Goal: Task Accomplishment & Management: Use online tool/utility

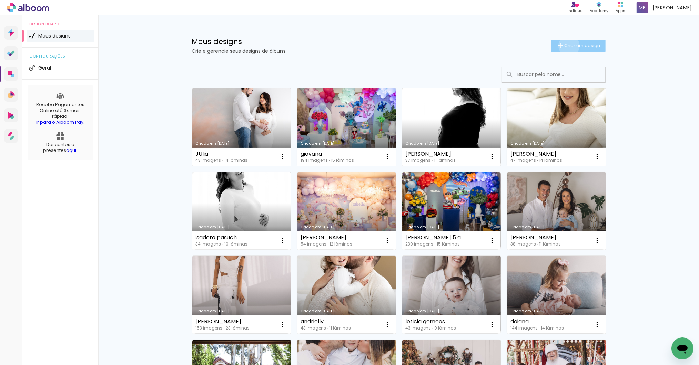
click at [564, 45] on span "Criar um design" at bounding box center [582, 45] width 36 height 4
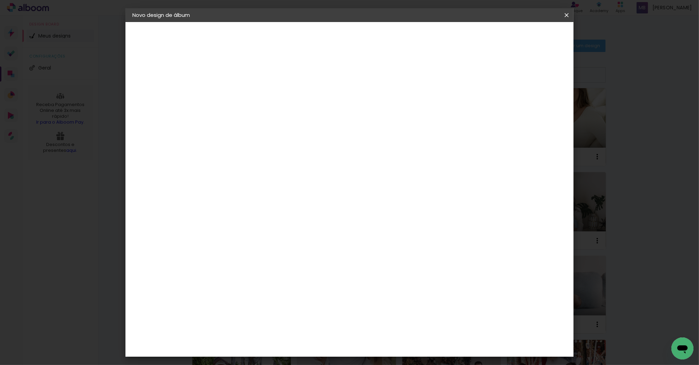
click at [245, 94] on input at bounding box center [245, 92] width 0 height 11
type input "[PERSON_NAME]"
type paper-input "[PERSON_NAME]"
click at [0, 0] on slot "Avançar" at bounding box center [0, 0] width 0 height 0
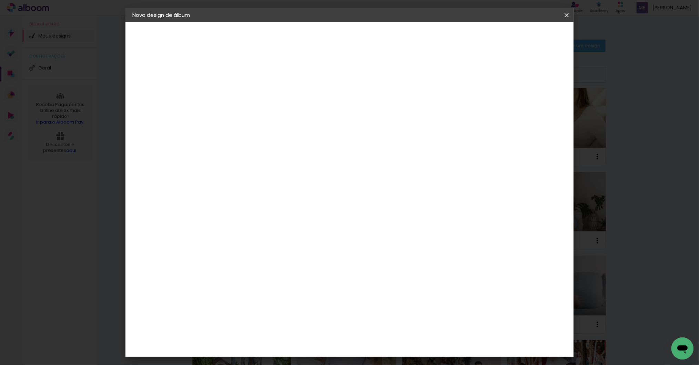
click at [277, 321] on paper-item "Go image" at bounding box center [262, 330] width 74 height 18
click at [0, 0] on slot "Avançar" at bounding box center [0, 0] width 0 height 0
click at [272, 115] on input "text" at bounding box center [258, 120] width 27 height 11
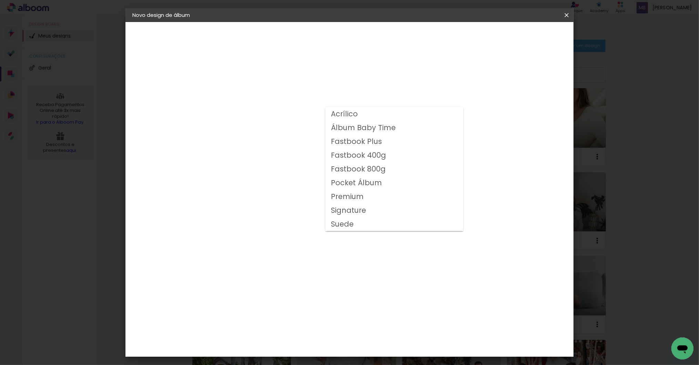
click at [0, 0] on slot "Fastbook 800g" at bounding box center [0, 0] width 0 height 0
type input "Fastbook 800g"
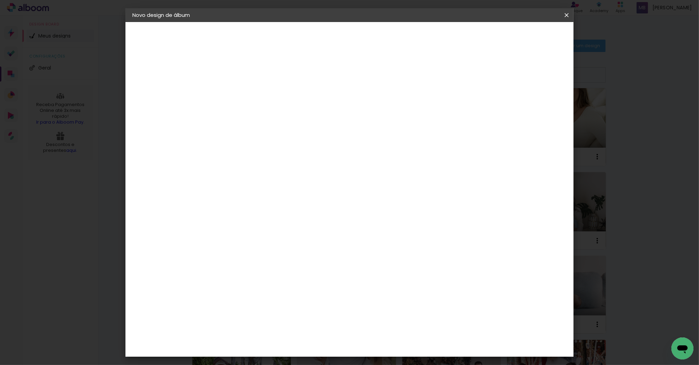
click at [291, 299] on span "20 × 20" at bounding box center [275, 310] width 32 height 22
click at [0, 0] on slot "Avançar" at bounding box center [0, 0] width 0 height 0
click at [483, 74] on div at bounding box center [480, 74] width 6 height 6
type paper-checkbox "on"
click at [522, 36] on span "Iniciar design" at bounding box center [506, 36] width 31 height 5
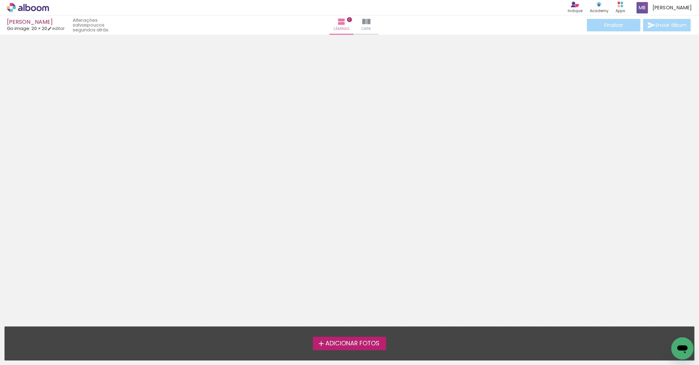
click at [348, 342] on span "Adicionar Fotos" at bounding box center [352, 344] width 54 height 6
click at [0, 0] on input "file" at bounding box center [0, 0] width 0 height 0
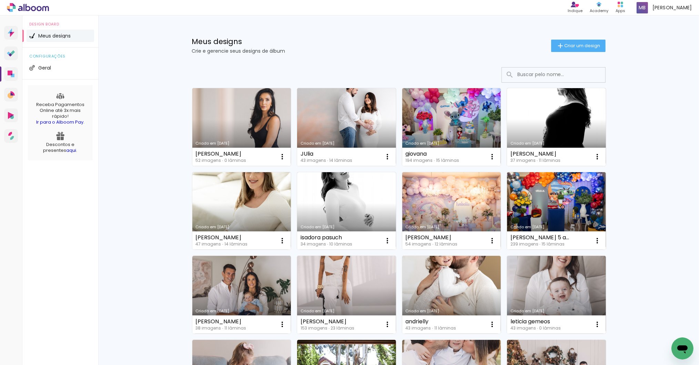
click at [230, 124] on link "Criado em [DATE]" at bounding box center [241, 127] width 99 height 78
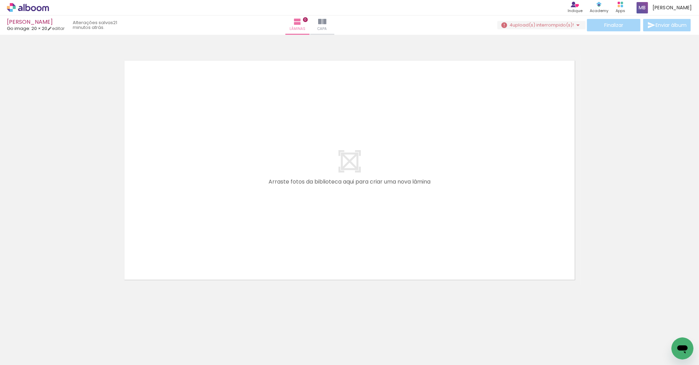
scroll to position [0, 521]
drag, startPoint x: 178, startPoint y: 361, endPoint x: 408, endPoint y: 357, distance: 229.9
click at [57, 357] on iron-horizontal-list at bounding box center [50, 343] width 14 height 43
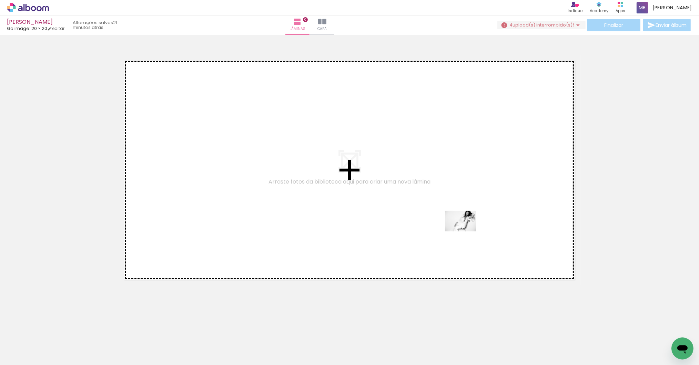
drag, startPoint x: 520, startPoint y: 344, endPoint x: 465, endPoint y: 232, distance: 124.5
click at [465, 232] on quentale-workspace at bounding box center [349, 182] width 699 height 365
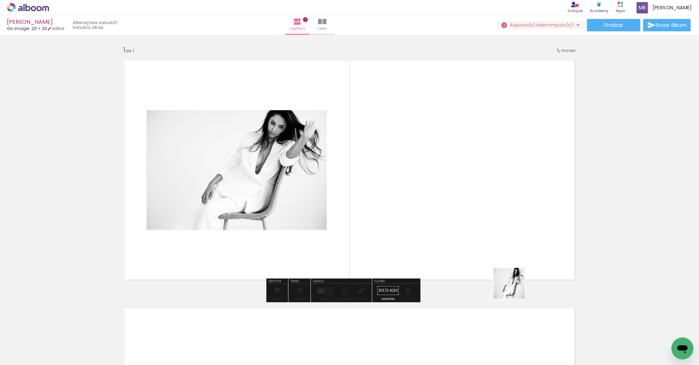
drag, startPoint x: 553, startPoint y: 339, endPoint x: 451, endPoint y: 235, distance: 145.9
click at [451, 235] on quentale-workspace at bounding box center [349, 182] width 699 height 365
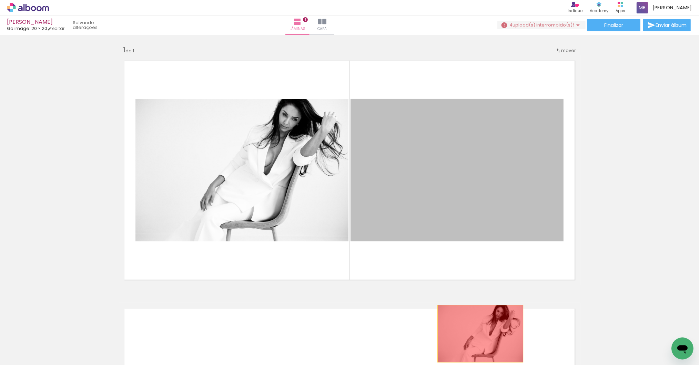
drag, startPoint x: 426, startPoint y: 222, endPoint x: 478, endPoint y: 335, distance: 124.9
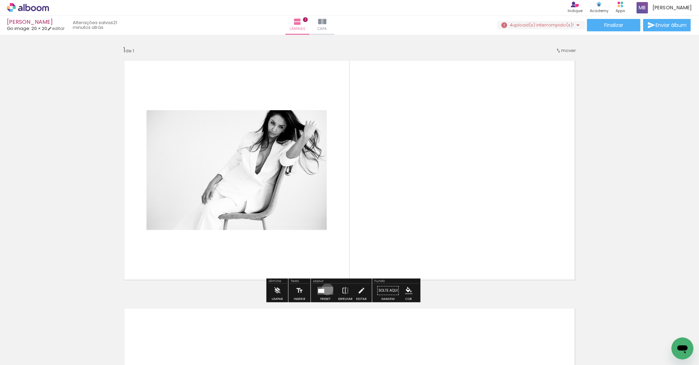
click at [329, 290] on quentale-layouter at bounding box center [325, 291] width 16 height 8
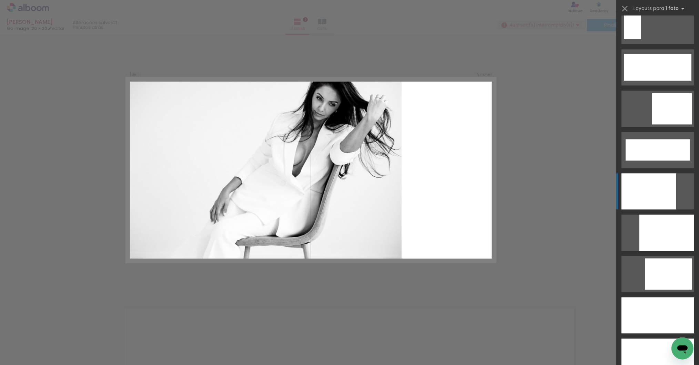
scroll to position [1802, 0]
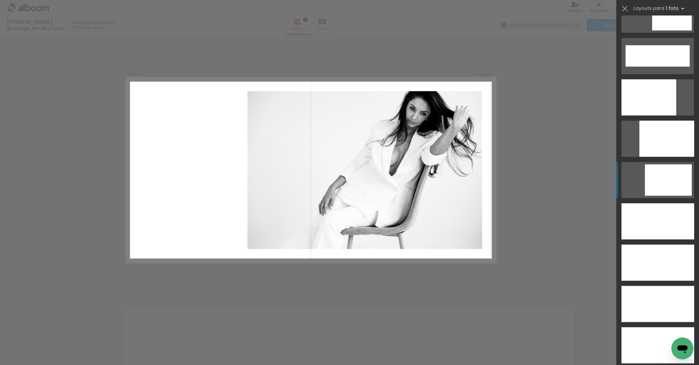
click at [672, 178] on div at bounding box center [668, 179] width 47 height 31
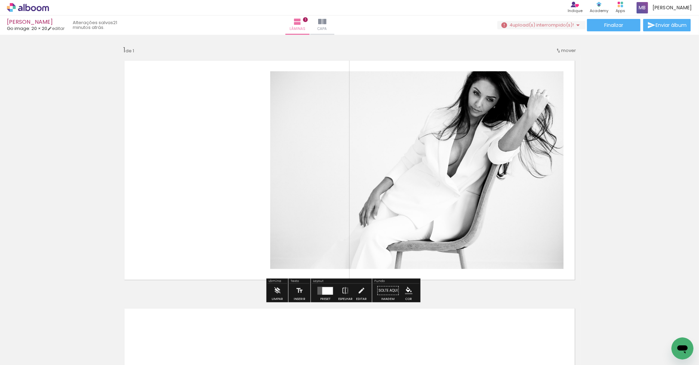
click at [552, 27] on span "upload(s) interrompido(s)!" at bounding box center [542, 25] width 61 height 7
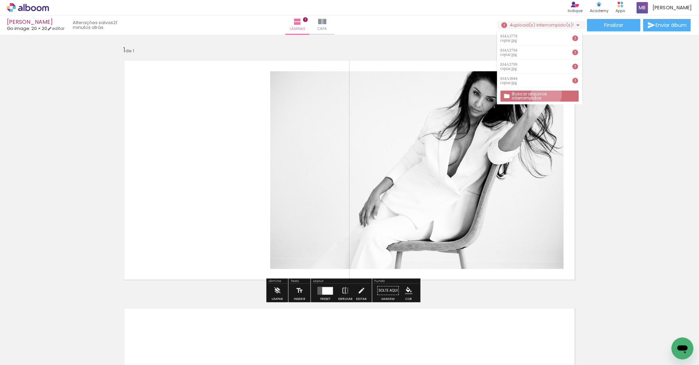
click at [0, 0] on slot "Buscar arquivos interrompidos" at bounding box center [0, 0] width 0 height 0
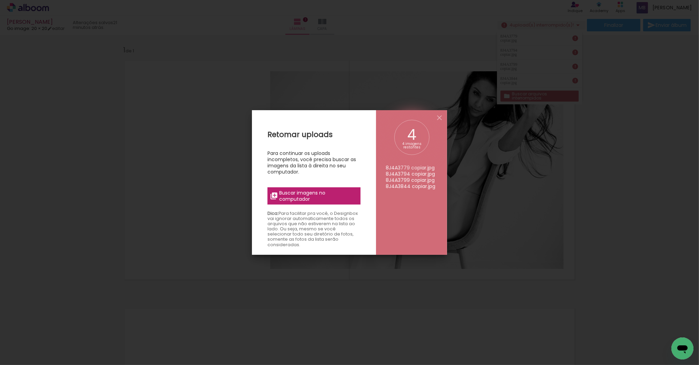
click at [287, 195] on span "Buscar imagens no computador" at bounding box center [317, 196] width 77 height 12
click at [0, 0] on input "file" at bounding box center [0, 0] width 0 height 0
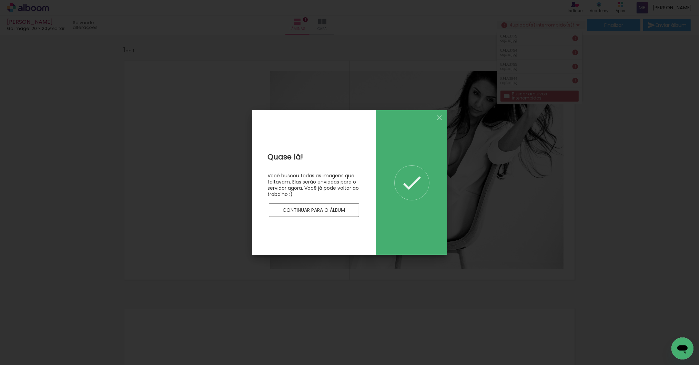
scroll to position [0, 0]
click at [347, 210] on paper-button "Continuar para o álbum" at bounding box center [314, 211] width 90 height 14
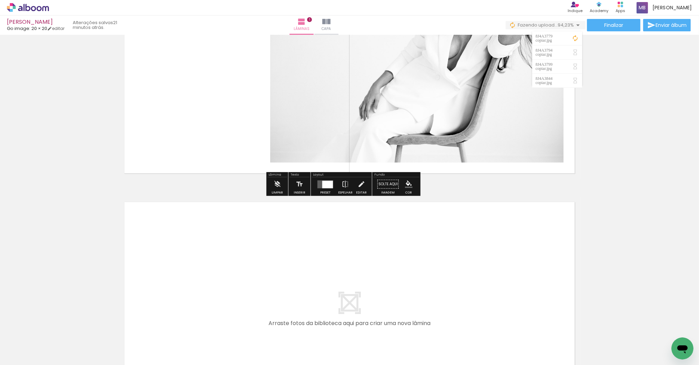
scroll to position [143, 0]
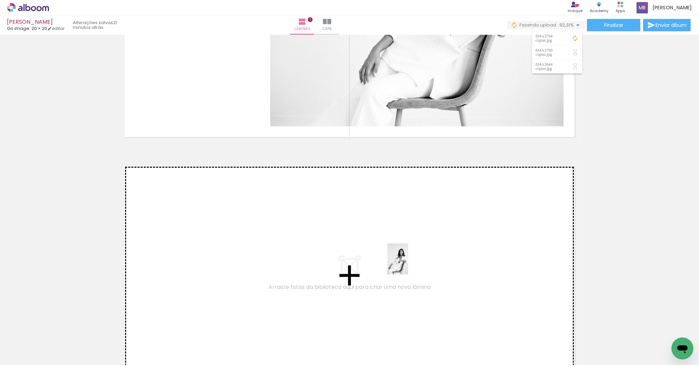
drag, startPoint x: 479, startPoint y: 340, endPoint x: 362, endPoint y: 244, distance: 151.0
click at [362, 244] on quentale-workspace at bounding box center [349, 182] width 699 height 365
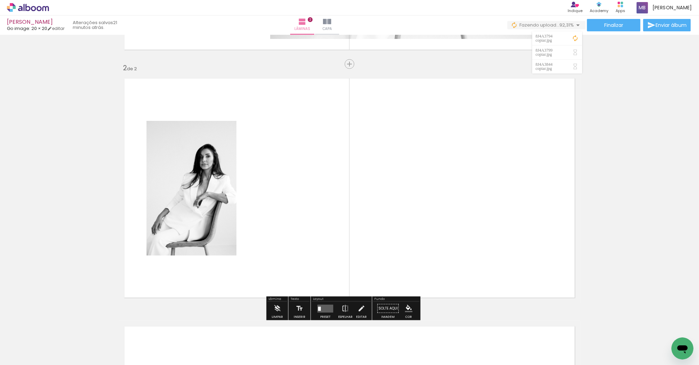
scroll to position [239, 0]
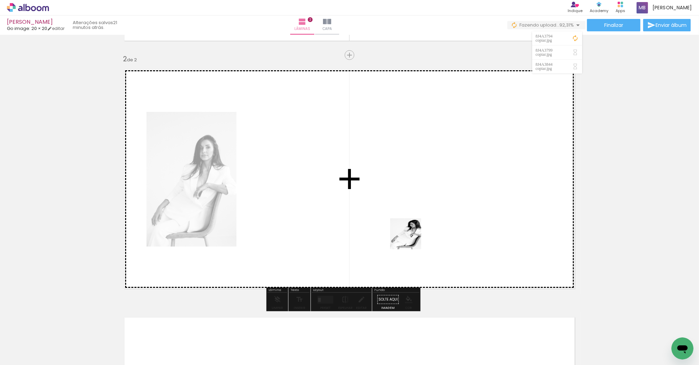
drag, startPoint x: 443, startPoint y: 311, endPoint x: 386, endPoint y: 216, distance: 110.7
click at [386, 216] on quentale-workspace at bounding box center [349, 182] width 699 height 365
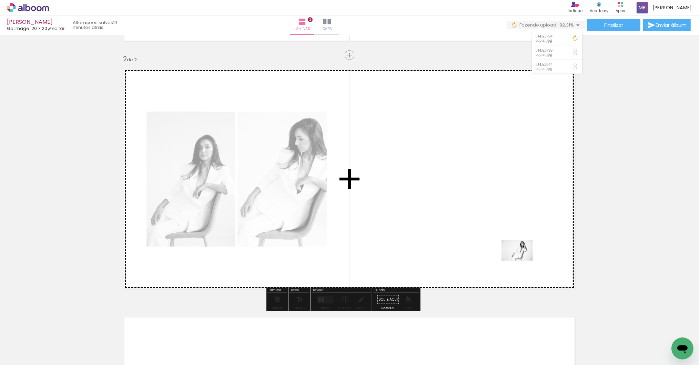
drag, startPoint x: 603, startPoint y: 348, endPoint x: 522, endPoint y: 261, distance: 119.0
click at [522, 261] on quentale-workspace at bounding box center [349, 182] width 699 height 365
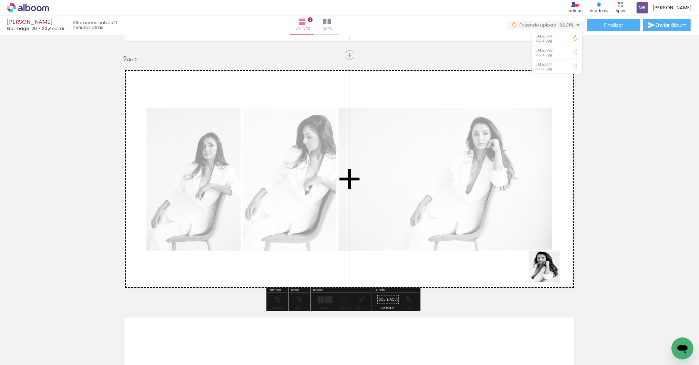
drag, startPoint x: 629, startPoint y: 336, endPoint x: 549, endPoint y: 271, distance: 102.7
click at [549, 271] on quentale-workspace at bounding box center [349, 182] width 699 height 365
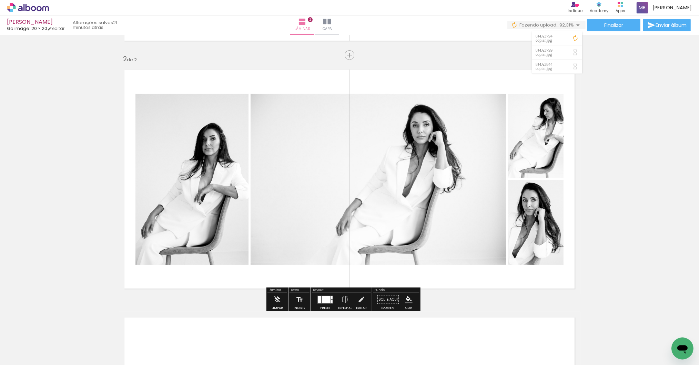
click at [330, 299] on div at bounding box center [326, 299] width 9 height 7
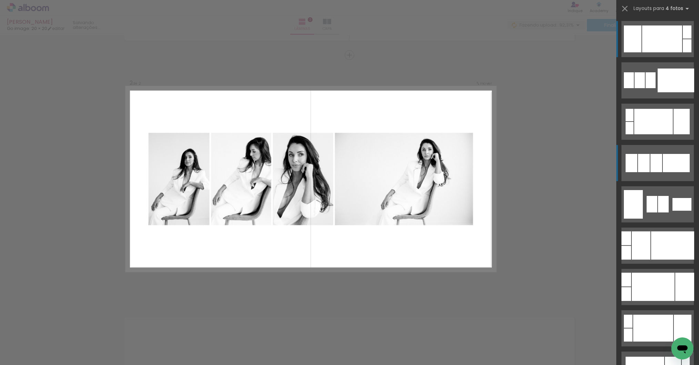
click at [642, 168] on div at bounding box center [644, 163] width 12 height 18
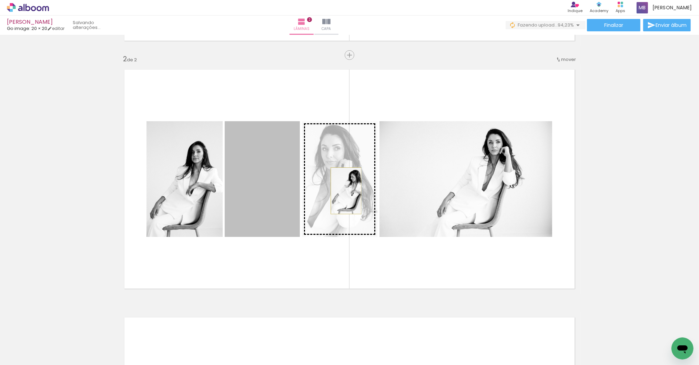
drag, startPoint x: 278, startPoint y: 187, endPoint x: 343, endPoint y: 191, distance: 64.9
click at [0, 0] on slot at bounding box center [0, 0] width 0 height 0
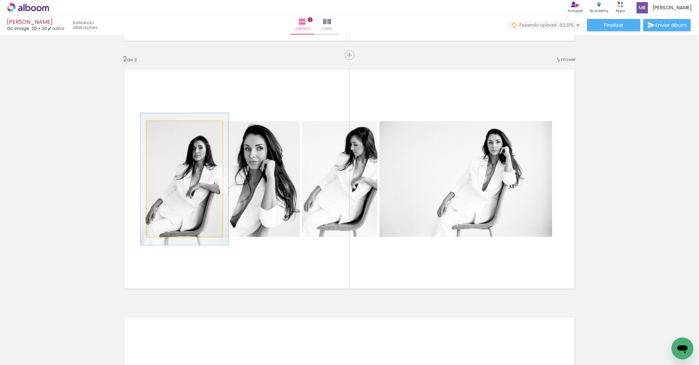
drag, startPoint x: 159, startPoint y: 128, endPoint x: 163, endPoint y: 129, distance: 3.5
type paper-slider "116"
click at [163, 129] on div at bounding box center [166, 128] width 6 height 6
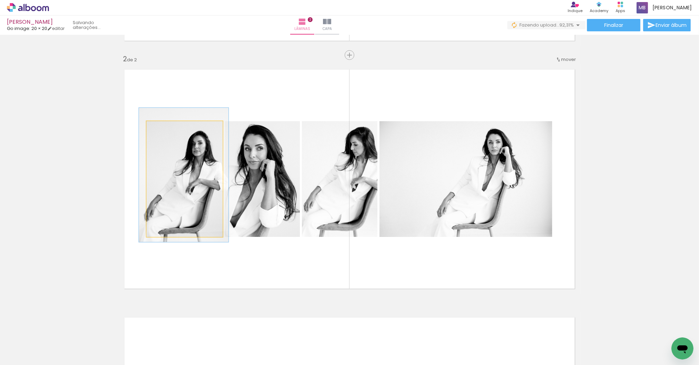
drag, startPoint x: 184, startPoint y: 147, endPoint x: 183, endPoint y: 143, distance: 4.2
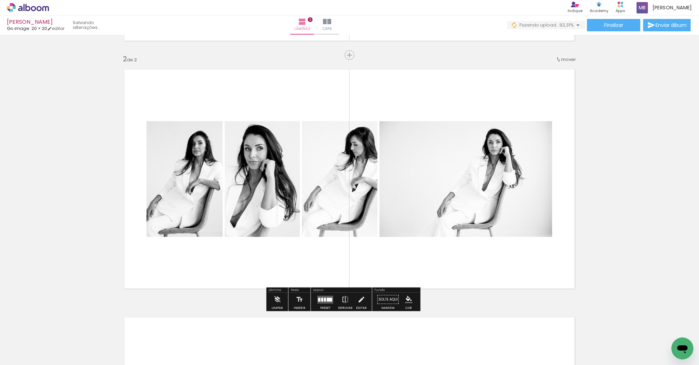
click at [557, 276] on quentale-layouter at bounding box center [350, 179] width 462 height 231
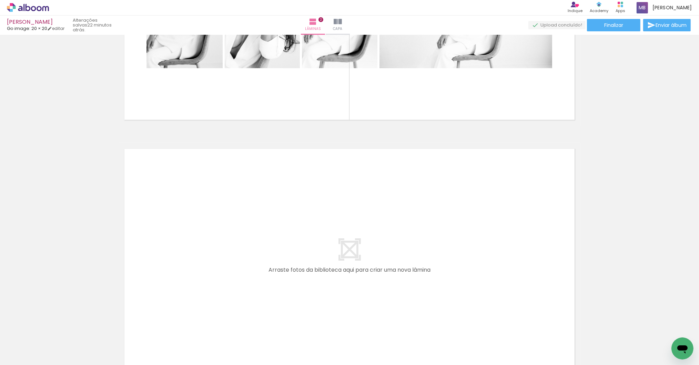
scroll to position [0, 330]
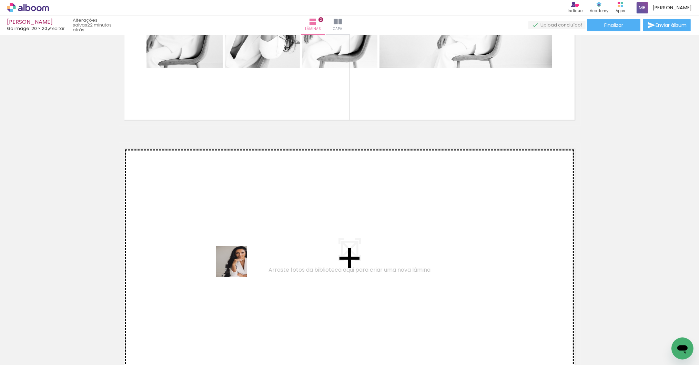
drag, startPoint x: 241, startPoint y: 338, endPoint x: 236, endPoint y: 267, distance: 71.5
click at [236, 267] on quentale-workspace at bounding box center [349, 182] width 699 height 365
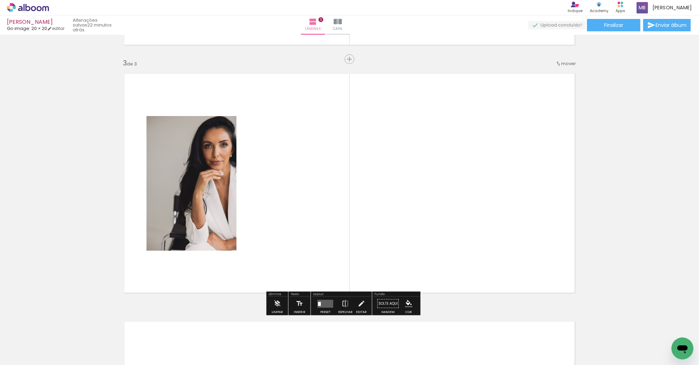
scroll to position [487, 0]
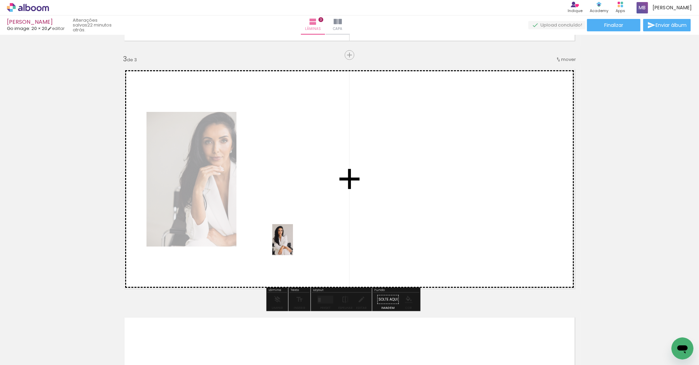
drag, startPoint x: 291, startPoint y: 327, endPoint x: 293, endPoint y: 245, distance: 82.4
click at [293, 245] on quentale-workspace at bounding box center [349, 182] width 699 height 365
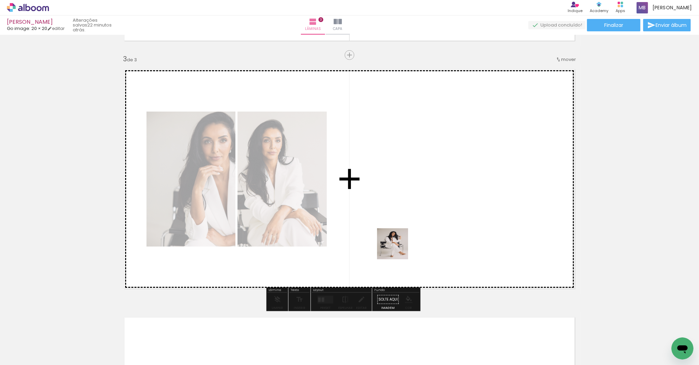
drag, startPoint x: 329, startPoint y: 339, endPoint x: 403, endPoint y: 241, distance: 123.0
click at [403, 241] on quentale-workspace at bounding box center [349, 182] width 699 height 365
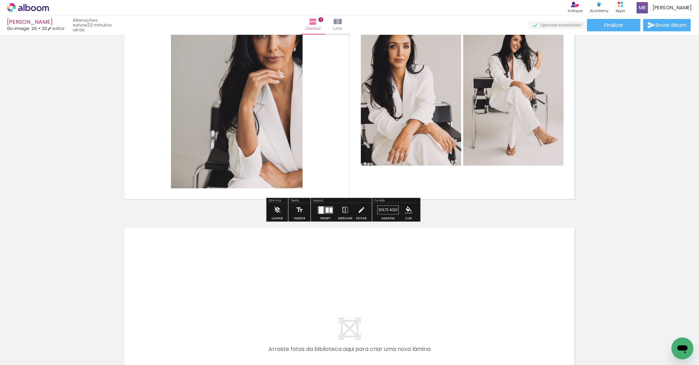
scroll to position [626, 0]
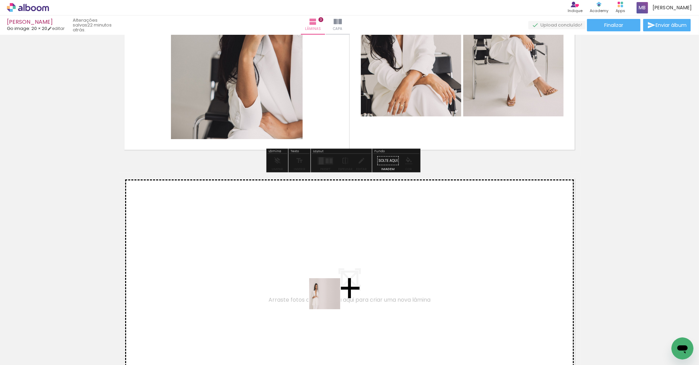
drag, startPoint x: 359, startPoint y: 341, endPoint x: 322, endPoint y: 291, distance: 62.1
click at [322, 291] on quentale-workspace at bounding box center [349, 182] width 699 height 365
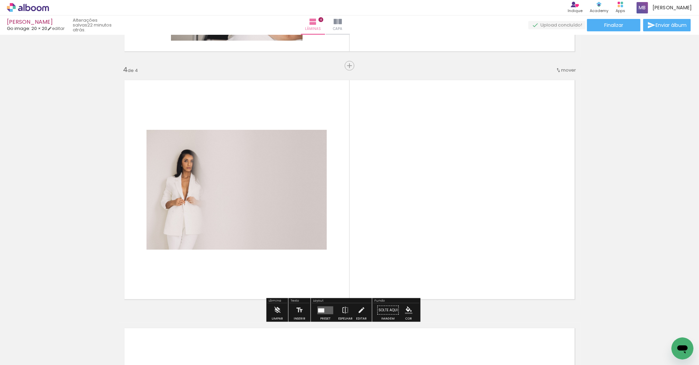
scroll to position [735, 0]
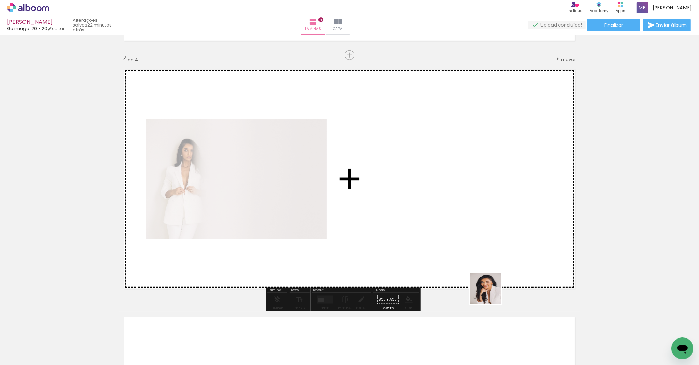
drag, startPoint x: 505, startPoint y: 344, endPoint x: 477, endPoint y: 254, distance: 94.1
click at [477, 254] on quentale-workspace at bounding box center [349, 182] width 699 height 365
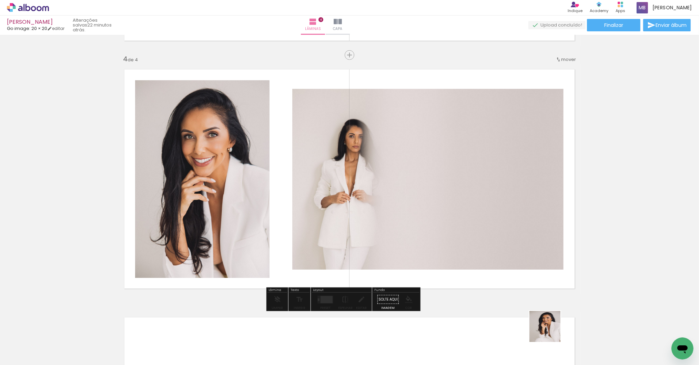
drag, startPoint x: 550, startPoint y: 332, endPoint x: 512, endPoint y: 231, distance: 107.6
click at [512, 231] on quentale-workspace at bounding box center [349, 182] width 699 height 365
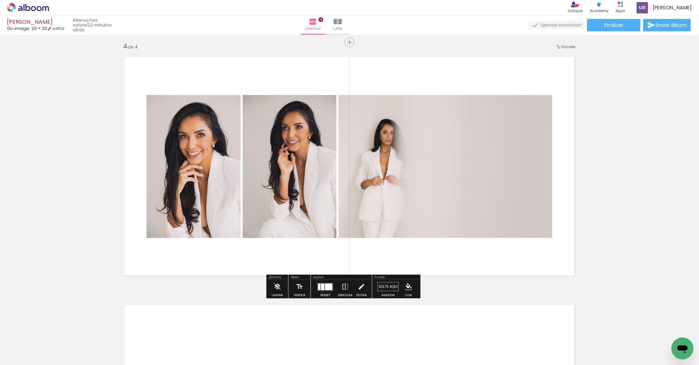
scroll to position [828, 0]
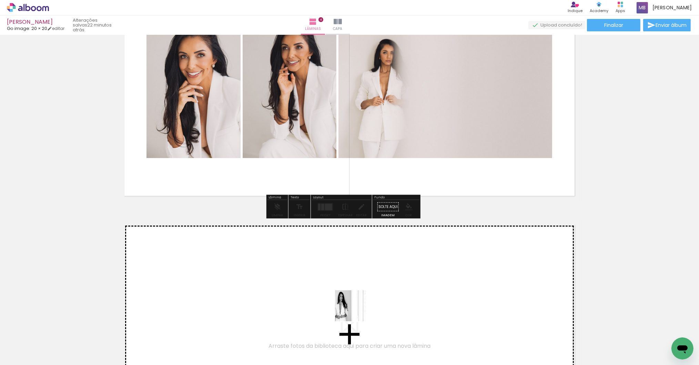
drag, startPoint x: 388, startPoint y: 346, endPoint x: 351, endPoint y: 308, distance: 52.6
click at [351, 308] on quentale-workspace at bounding box center [349, 182] width 699 height 365
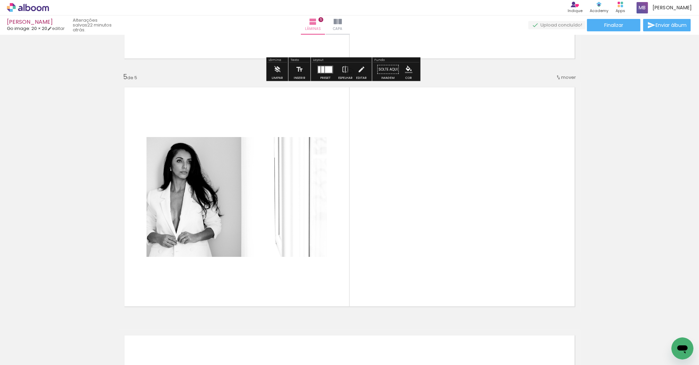
scroll to position [983, 0]
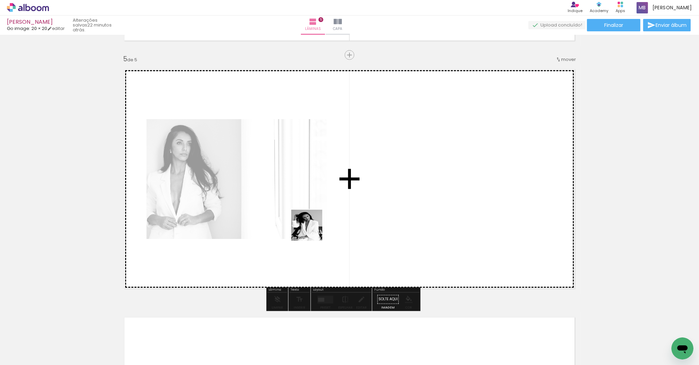
drag, startPoint x: 209, startPoint y: 341, endPoint x: 316, endPoint y: 227, distance: 156.2
click at [316, 227] on quentale-workspace at bounding box center [349, 182] width 699 height 365
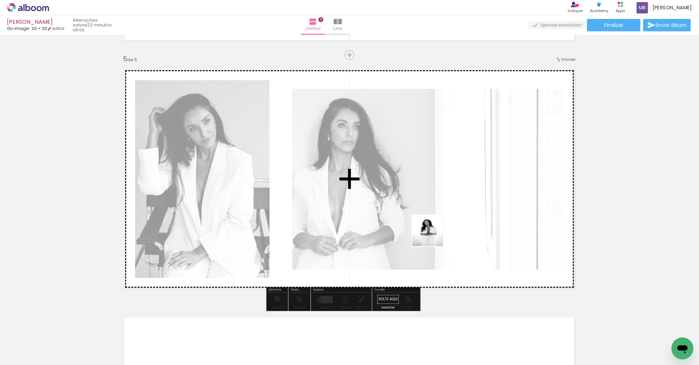
drag, startPoint x: 438, startPoint y: 343, endPoint x: 433, endPoint y: 236, distance: 107.3
click at [433, 236] on quentale-workspace at bounding box center [349, 182] width 699 height 365
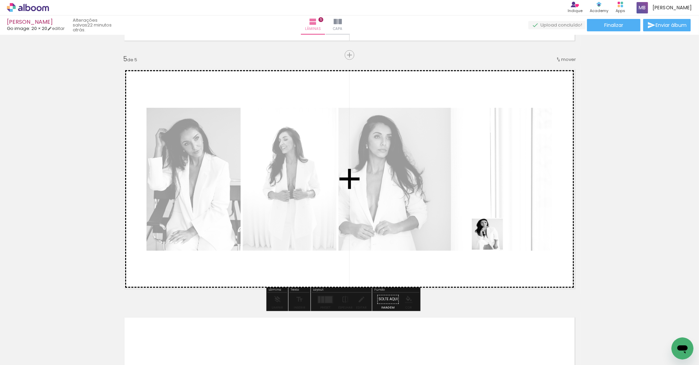
drag, startPoint x: 490, startPoint y: 282, endPoint x: 488, endPoint y: 217, distance: 64.5
click at [488, 217] on quentale-workspace at bounding box center [349, 182] width 699 height 365
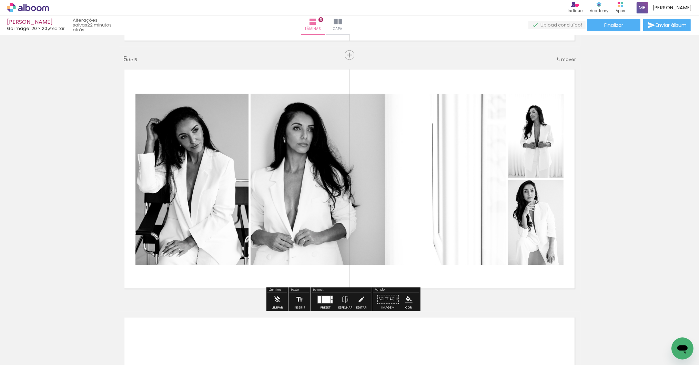
click at [330, 299] on div at bounding box center [326, 299] width 9 height 7
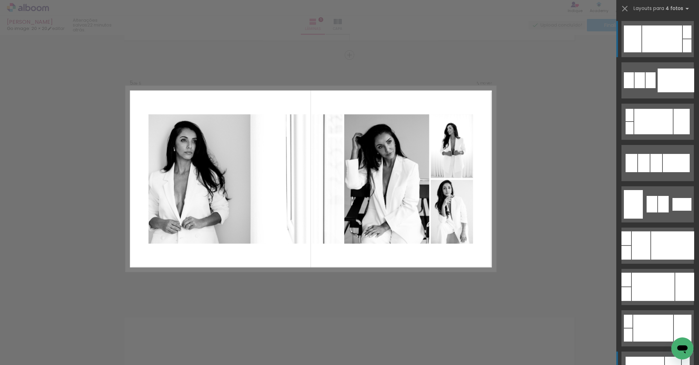
click at [649, 355] on quentale-layouter at bounding box center [657, 370] width 72 height 36
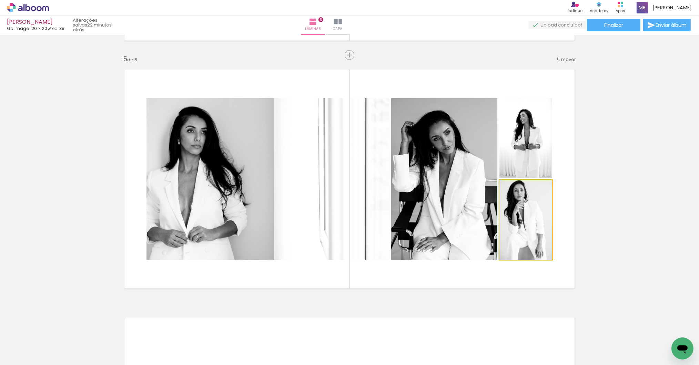
drag, startPoint x: 535, startPoint y: 226, endPoint x: 450, endPoint y: 176, distance: 98.5
click at [0, 0] on slot at bounding box center [0, 0] width 0 height 0
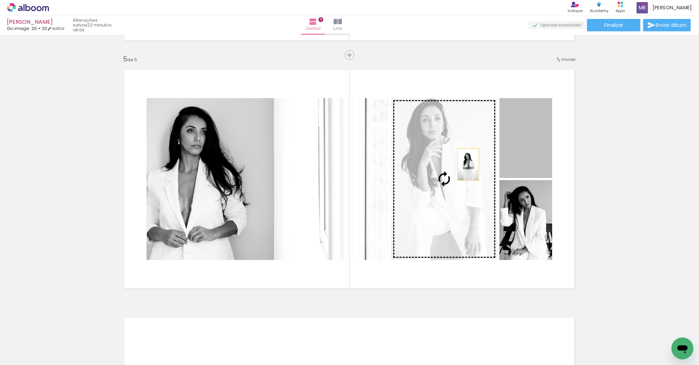
drag, startPoint x: 520, startPoint y: 150, endPoint x: 465, endPoint y: 165, distance: 56.5
click at [0, 0] on slot at bounding box center [0, 0] width 0 height 0
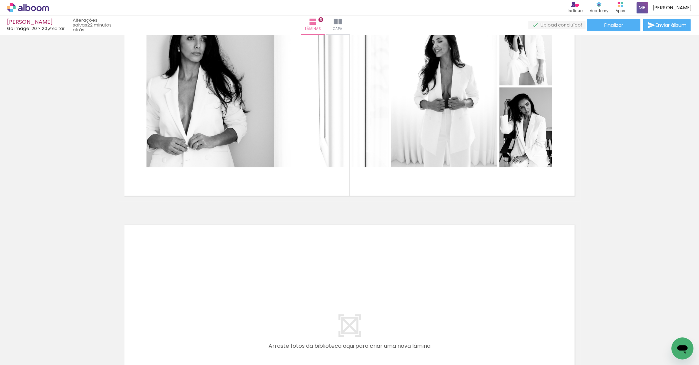
scroll to position [0, 521]
drag, startPoint x: 360, startPoint y: 360, endPoint x: 489, endPoint y: 359, distance: 129.2
click at [57, 359] on iron-horizontal-list at bounding box center [50, 343] width 14 height 43
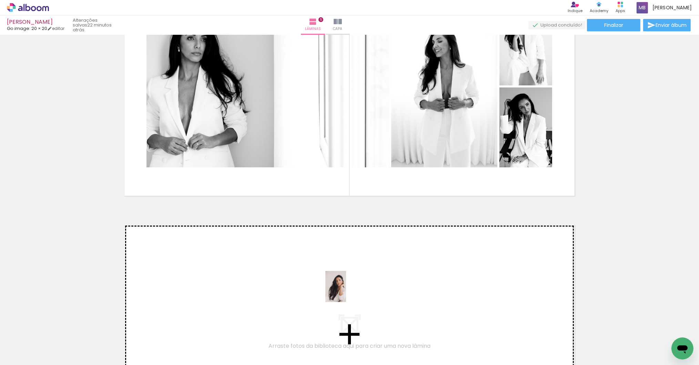
drag, startPoint x: 379, startPoint y: 341, endPoint x: 346, endPoint y: 292, distance: 58.9
click at [346, 292] on quentale-workspace at bounding box center [349, 182] width 699 height 365
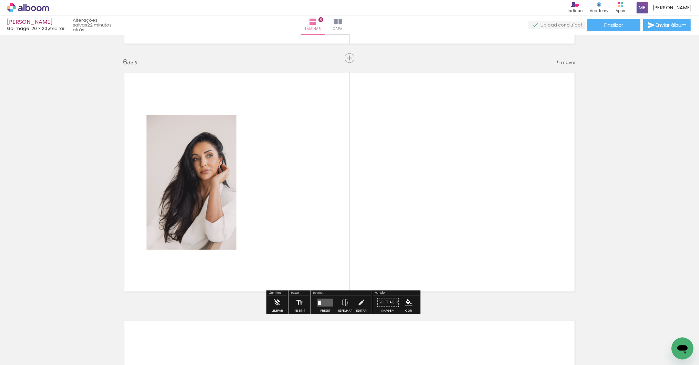
scroll to position [1231, 0]
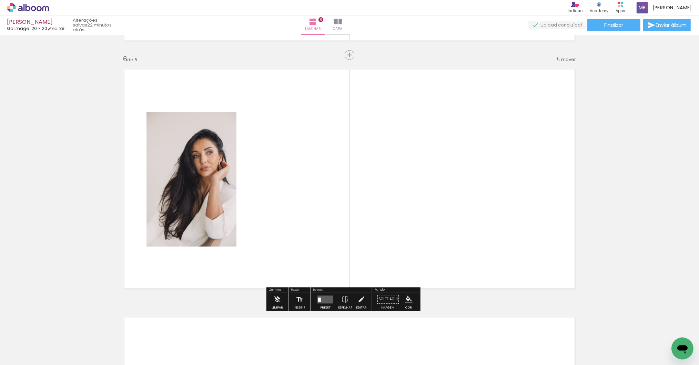
drag, startPoint x: 414, startPoint y: 336, endPoint x: 379, endPoint y: 205, distance: 135.6
click at [379, 205] on quentale-workspace at bounding box center [349, 182] width 699 height 365
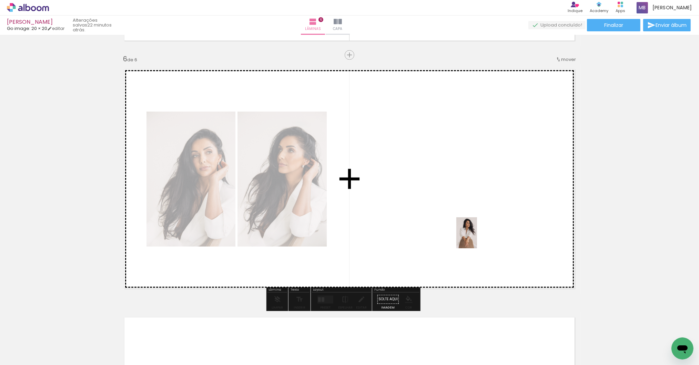
drag, startPoint x: 493, startPoint y: 299, endPoint x: 473, endPoint y: 231, distance: 71.0
click at [473, 231] on quentale-workspace at bounding box center [349, 182] width 699 height 365
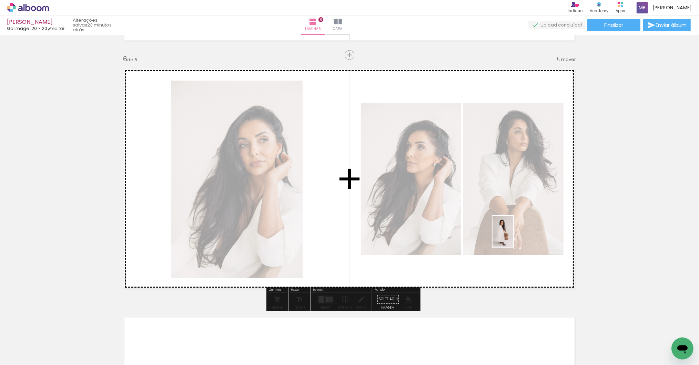
drag, startPoint x: 532, startPoint y: 339, endPoint x: 513, endPoint y: 237, distance: 103.7
click at [513, 237] on quentale-workspace at bounding box center [349, 182] width 699 height 365
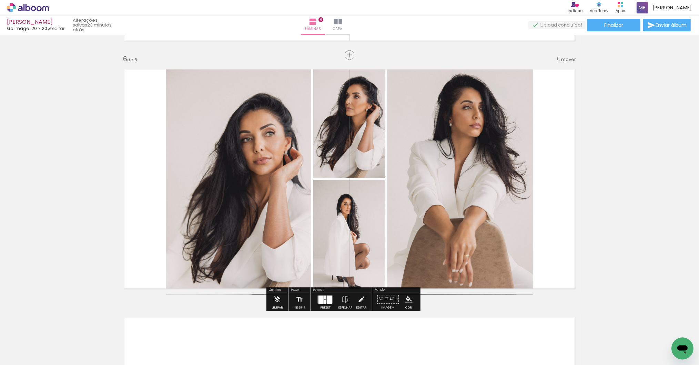
click at [329, 299] on div at bounding box center [329, 300] width 5 height 8
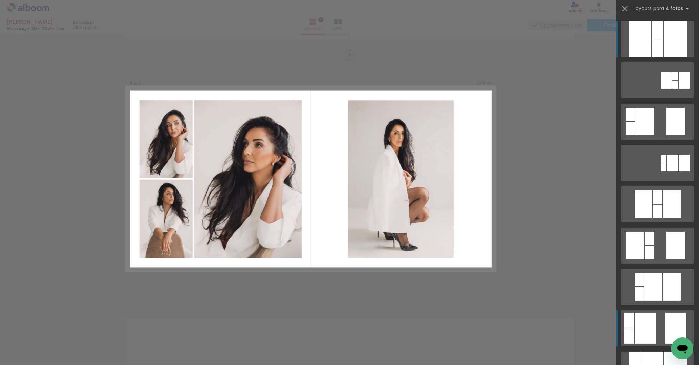
click at [653, 325] on quentale-layouter at bounding box center [657, 328] width 72 height 36
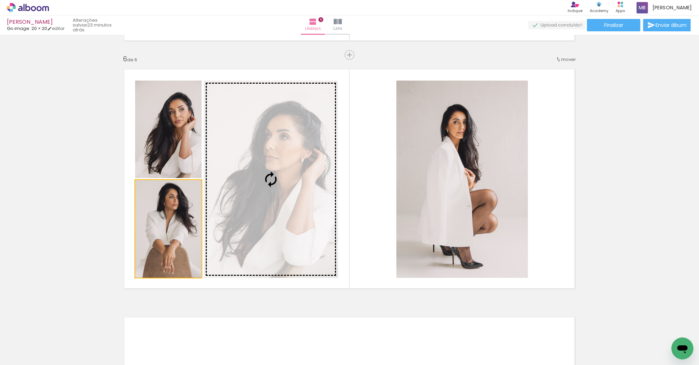
drag, startPoint x: 178, startPoint y: 223, endPoint x: 234, endPoint y: 168, distance: 78.4
click at [0, 0] on slot at bounding box center [0, 0] width 0 height 0
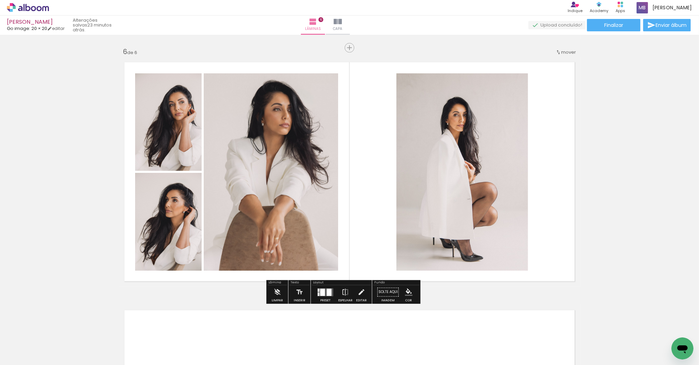
scroll to position [1347, 0]
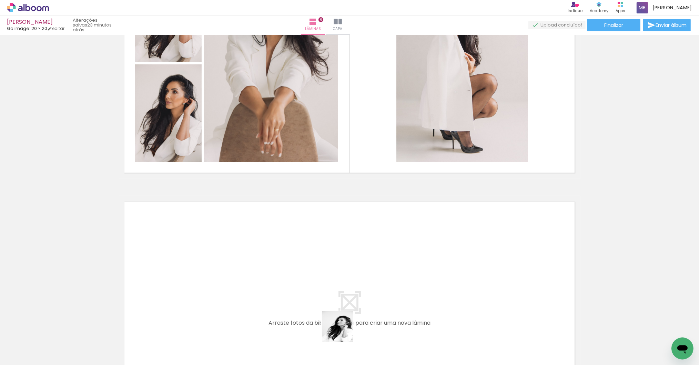
drag, startPoint x: 339, startPoint y: 349, endPoint x: 319, endPoint y: 286, distance: 65.3
click at [319, 286] on quentale-workspace at bounding box center [349, 182] width 699 height 365
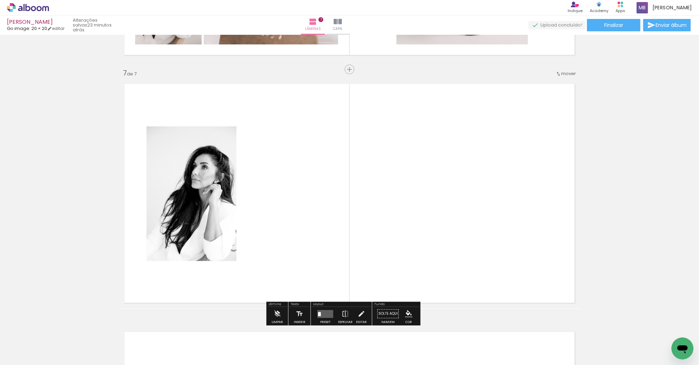
scroll to position [1479, 0]
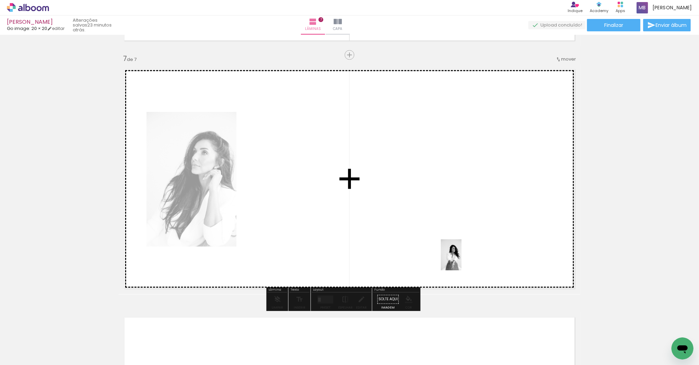
drag, startPoint x: 456, startPoint y: 340, endPoint x: 461, endPoint y: 260, distance: 80.5
click at [461, 260] on quentale-workspace at bounding box center [349, 182] width 699 height 365
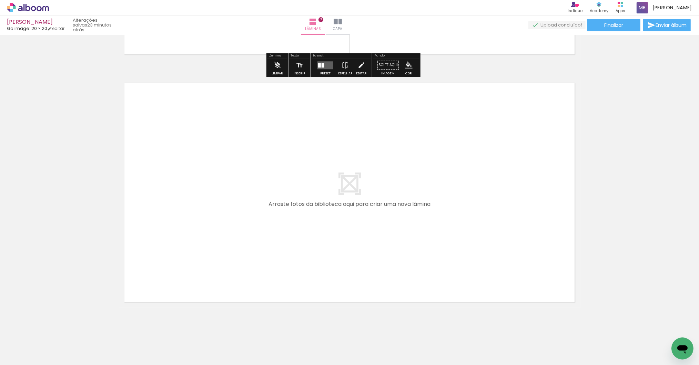
scroll to position [0, 894]
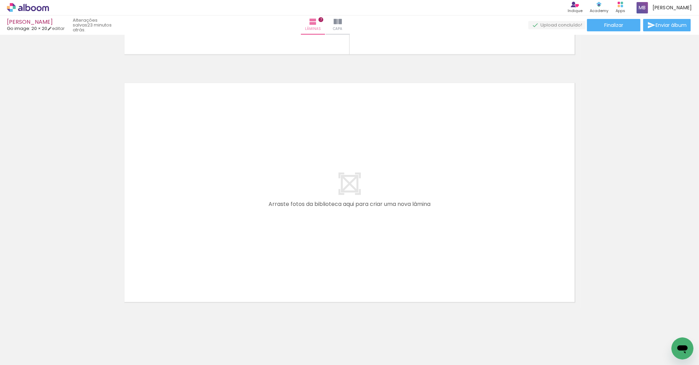
drag, startPoint x: 353, startPoint y: 362, endPoint x: 443, endPoint y: 363, distance: 89.6
click at [57, 363] on iron-horizontal-list at bounding box center [50, 343] width 14 height 43
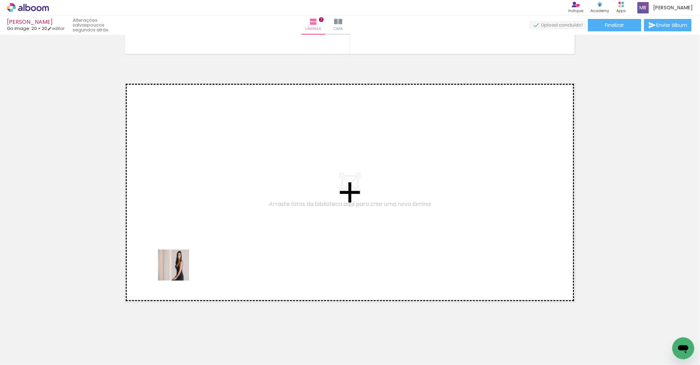
drag, startPoint x: 70, startPoint y: 346, endPoint x: 238, endPoint y: 220, distance: 209.7
click at [238, 220] on quentale-workspace at bounding box center [350, 182] width 700 height 365
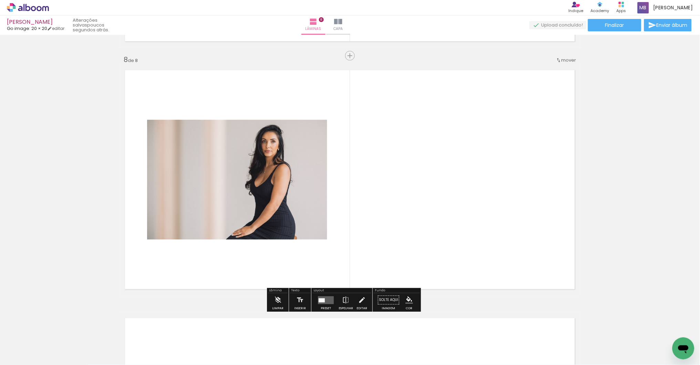
scroll to position [1728, 0]
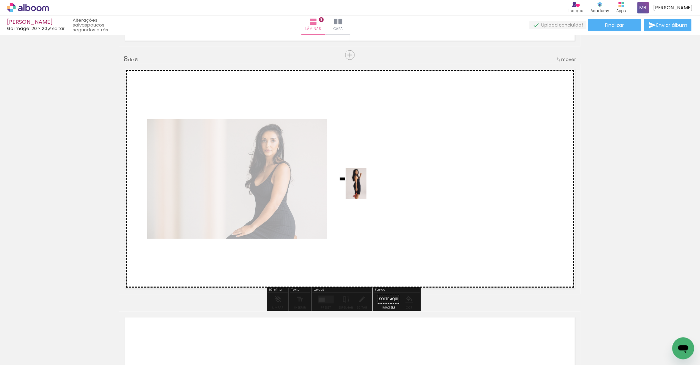
drag, startPoint x: 148, startPoint y: 339, endPoint x: 370, endPoint y: 186, distance: 269.0
click at [370, 186] on quentale-workspace at bounding box center [350, 182] width 700 height 365
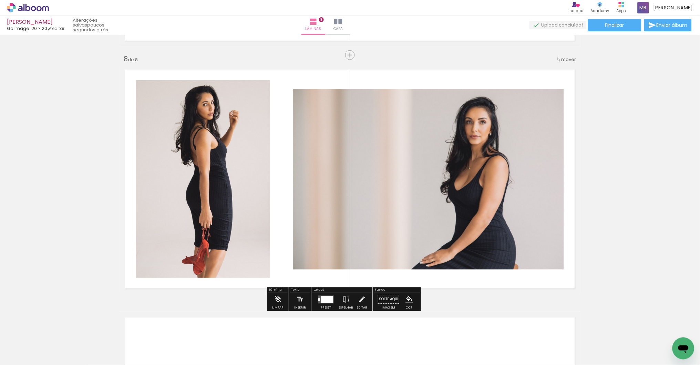
scroll to position [1771, 0]
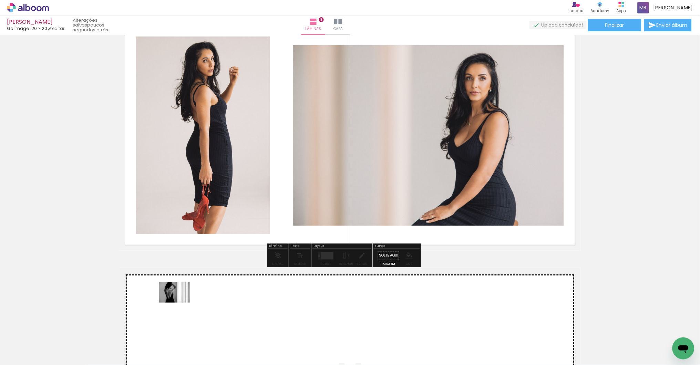
drag, startPoint x: 110, startPoint y: 343, endPoint x: 180, endPoint y: 303, distance: 81.0
click at [180, 303] on quentale-workspace at bounding box center [350, 182] width 700 height 365
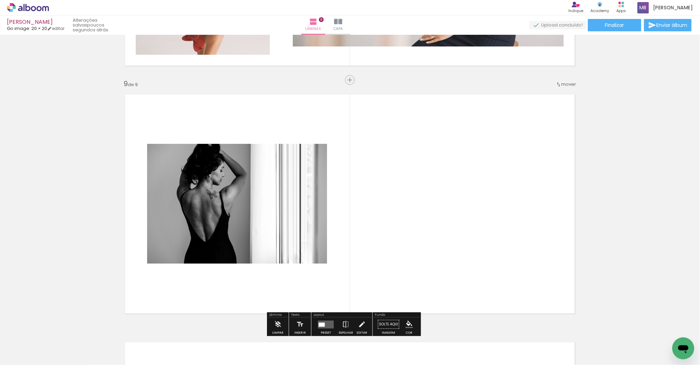
scroll to position [1976, 0]
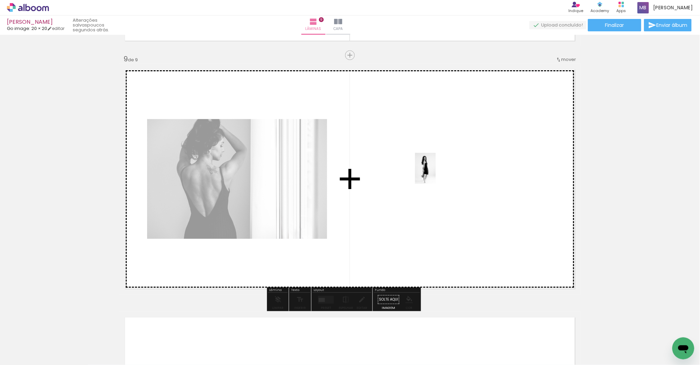
drag, startPoint x: 187, startPoint y: 344, endPoint x: 436, endPoint y: 174, distance: 301.5
click at [436, 174] on quentale-workspace at bounding box center [350, 182] width 700 height 365
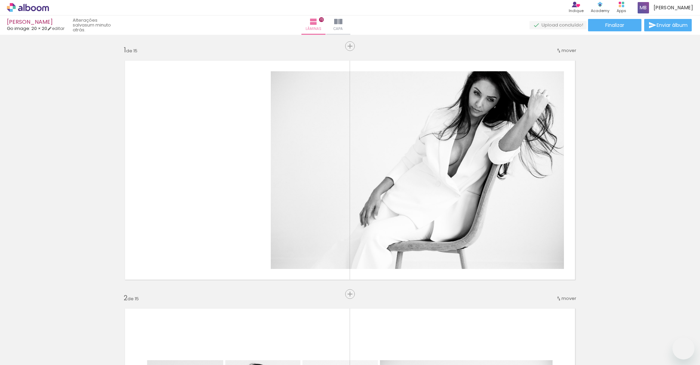
click at [493, 229] on quentale-workspace at bounding box center [350, 182] width 700 height 365
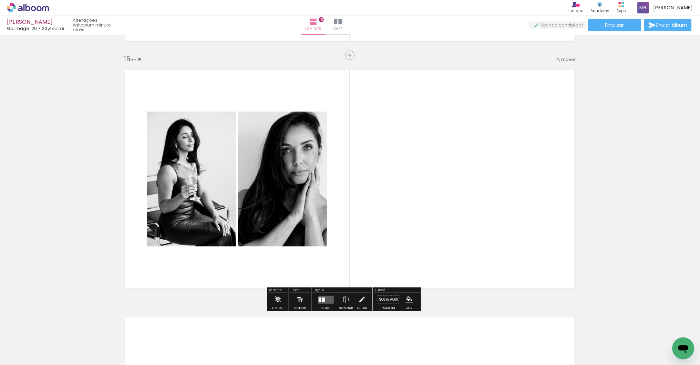
scroll to position [0, 1357]
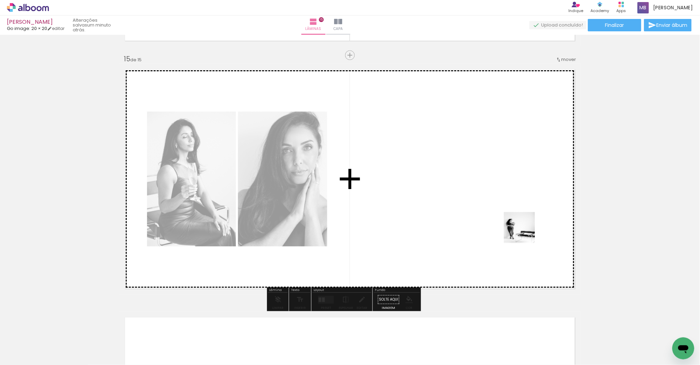
drag, startPoint x: 643, startPoint y: 333, endPoint x: 485, endPoint y: 211, distance: 199.3
click at [485, 211] on quentale-workspace at bounding box center [350, 182] width 700 height 365
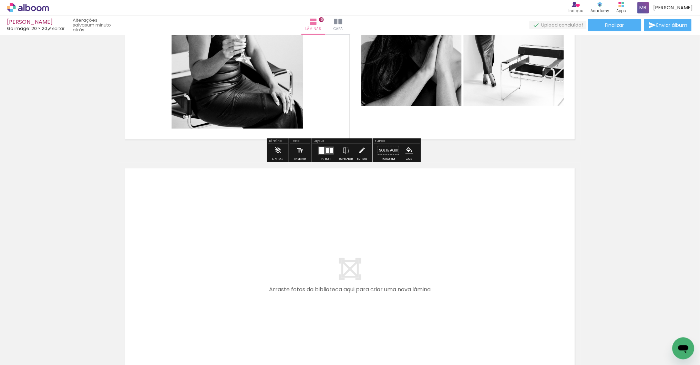
scroll to position [3561, 0]
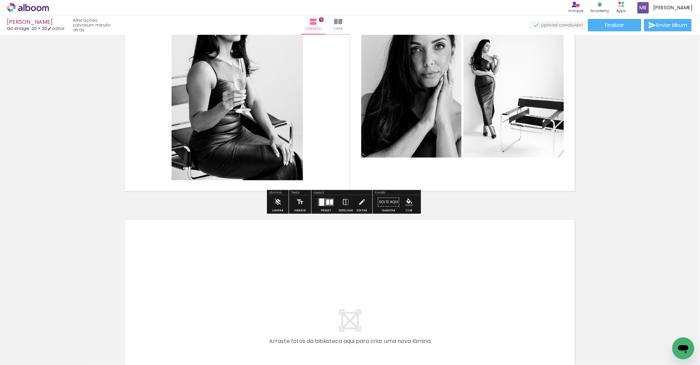
drag, startPoint x: 528, startPoint y: 337, endPoint x: 453, endPoint y: 301, distance: 83.1
click at [453, 301] on quentale-workspace at bounding box center [350, 182] width 700 height 365
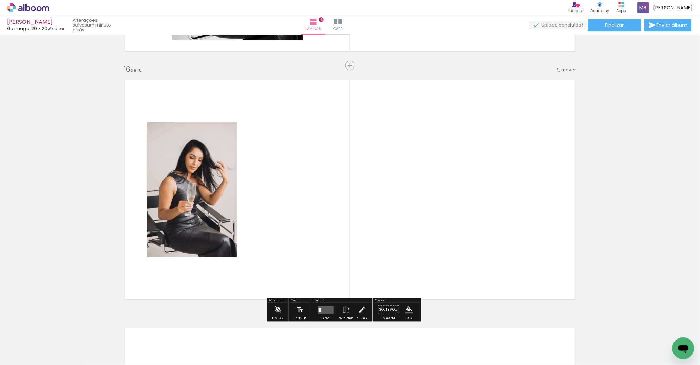
scroll to position [3712, 0]
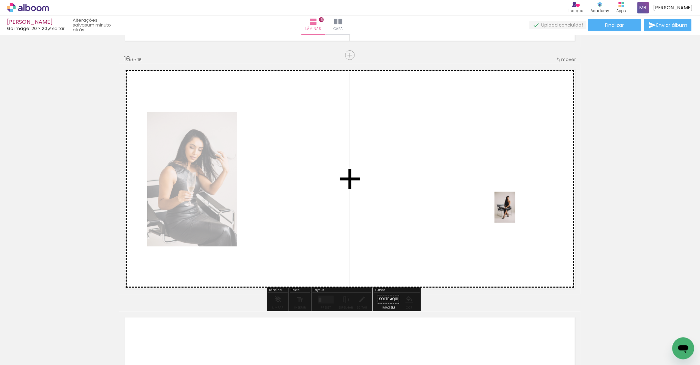
drag, startPoint x: 559, startPoint y: 333, endPoint x: 515, endPoint y: 213, distance: 128.2
click at [515, 213] on quentale-workspace at bounding box center [350, 182] width 700 height 365
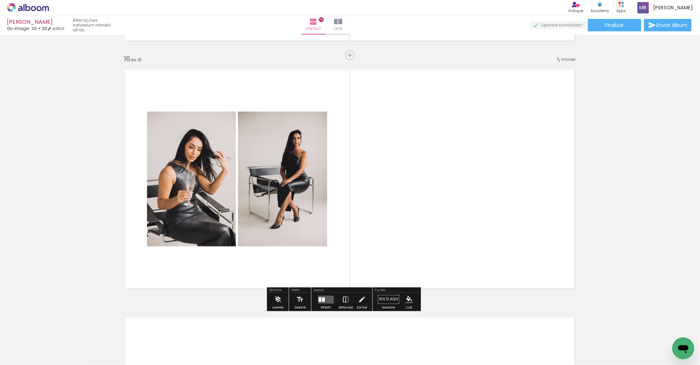
click at [340, 296] on paper-button "Espelhar" at bounding box center [346, 302] width 18 height 18
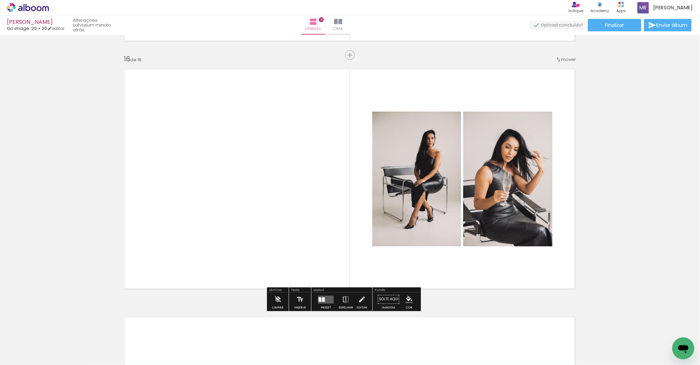
click at [328, 300] on quentale-layouter at bounding box center [326, 300] width 16 height 8
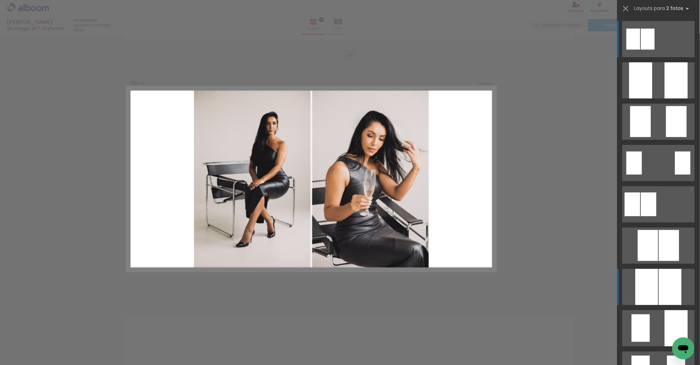
click at [650, 284] on div at bounding box center [647, 287] width 23 height 36
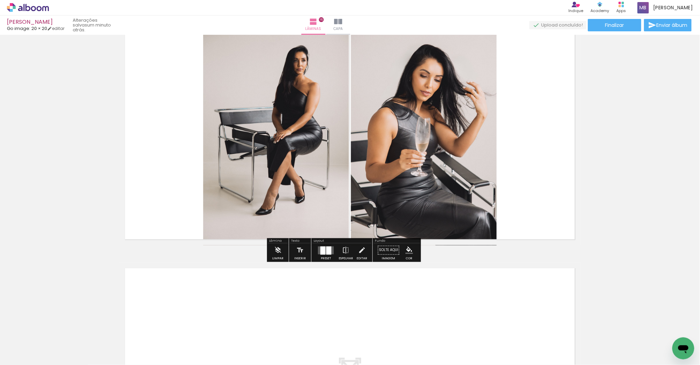
scroll to position [3890, 0]
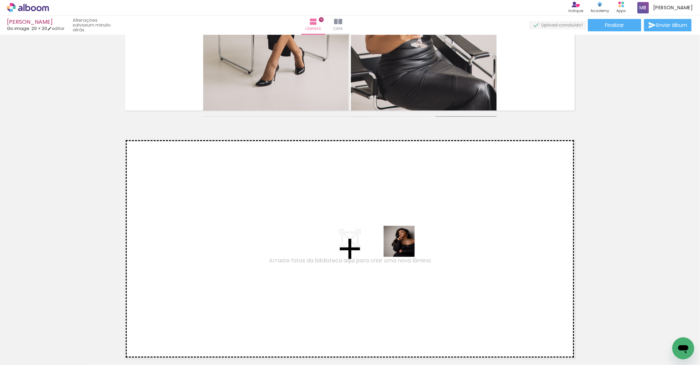
drag, startPoint x: 676, startPoint y: 331, endPoint x: 404, endPoint y: 247, distance: 284.6
click at [404, 247] on quentale-workspace at bounding box center [350, 182] width 700 height 365
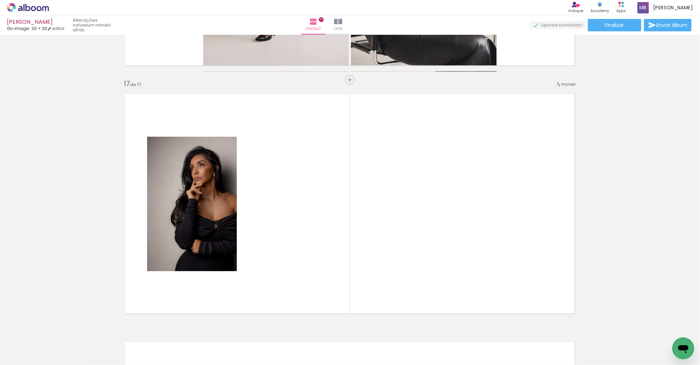
scroll to position [3960, 0]
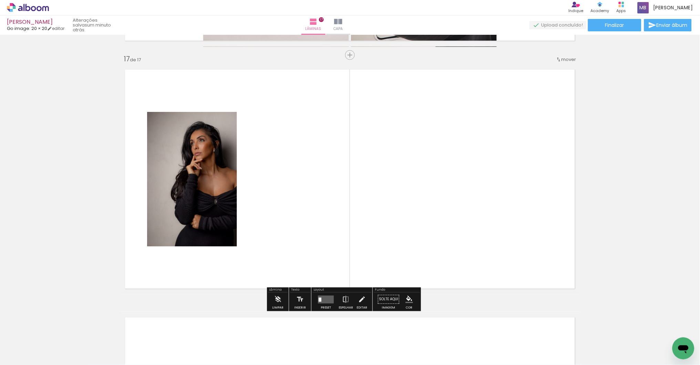
click at [328, 296] on quentale-layouter at bounding box center [326, 300] width 16 height 8
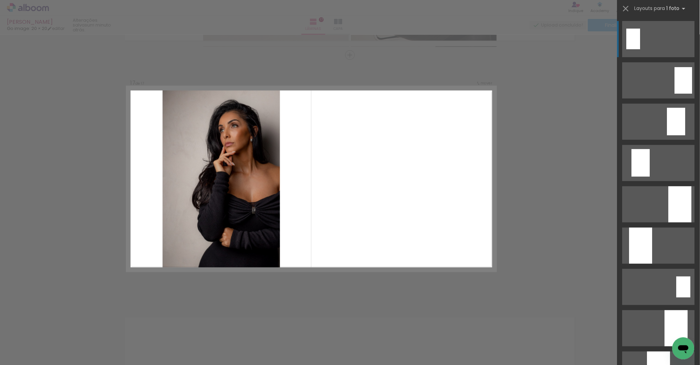
click at [632, 261] on div at bounding box center [640, 246] width 23 height 36
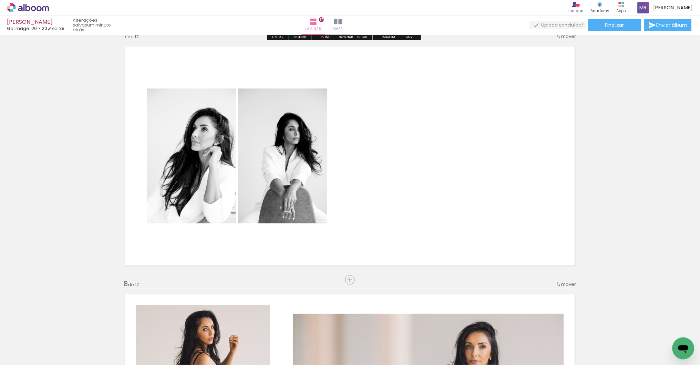
scroll to position [1595, 0]
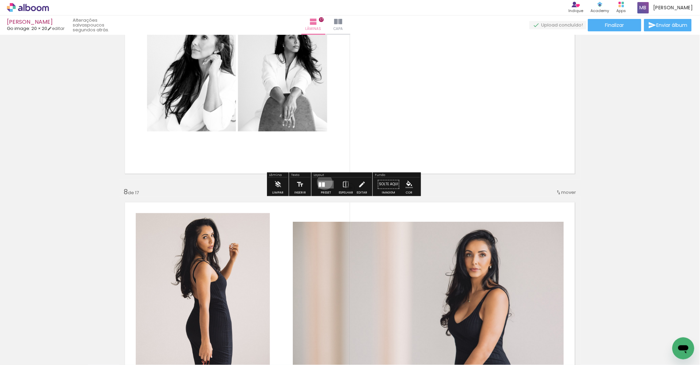
click at [327, 183] on quentale-layouter at bounding box center [326, 185] width 16 height 8
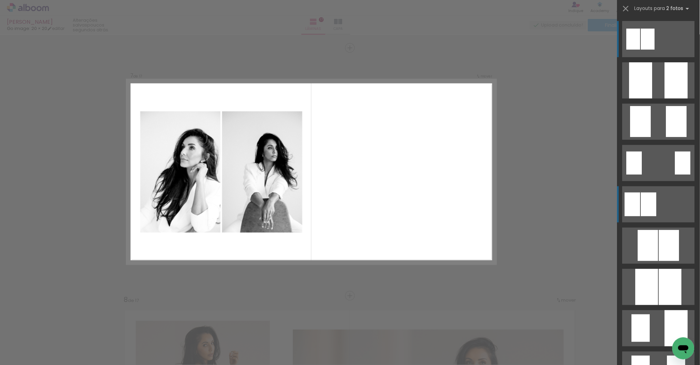
scroll to position [1479, 0]
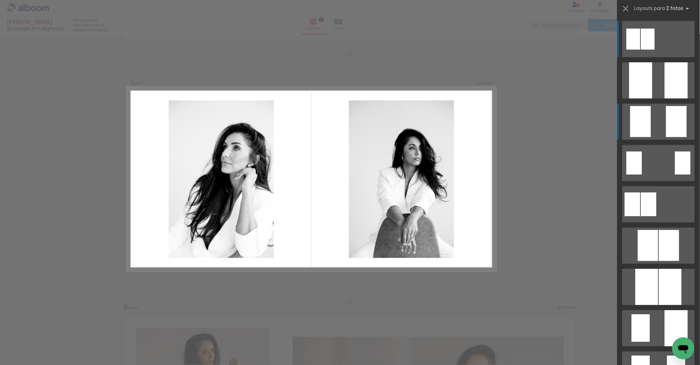
click at [677, 121] on div at bounding box center [676, 121] width 21 height 31
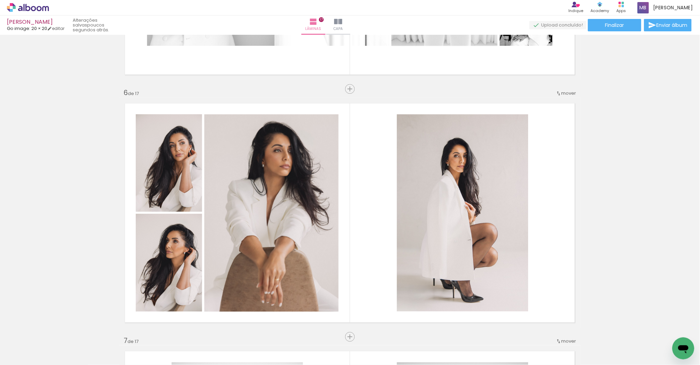
scroll to position [1244, 0]
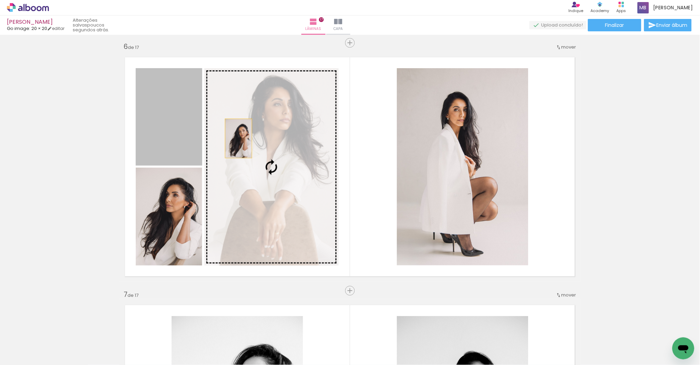
drag, startPoint x: 178, startPoint y: 135, endPoint x: 249, endPoint y: 139, distance: 71.8
click at [0, 0] on slot at bounding box center [0, 0] width 0 height 0
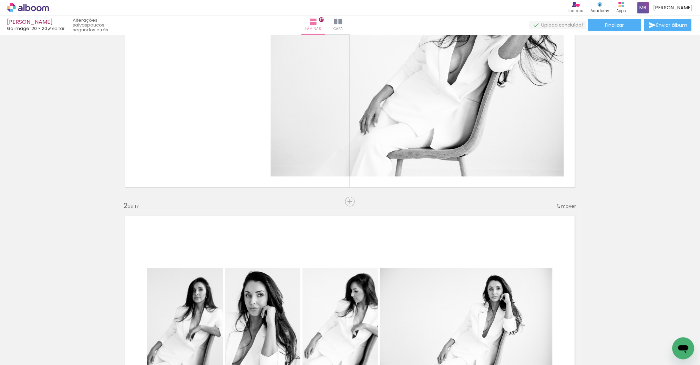
scroll to position [0, 0]
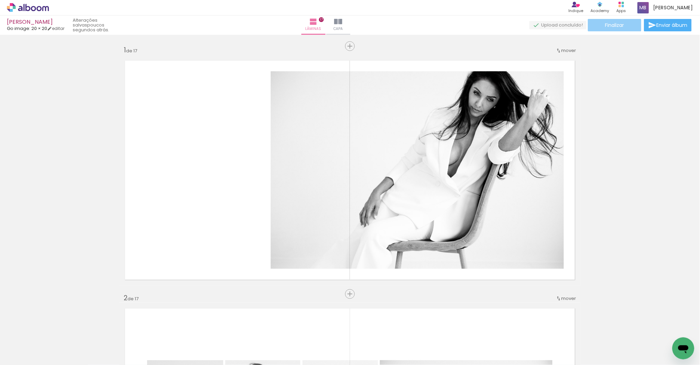
click at [619, 24] on span "Finalizar" at bounding box center [614, 25] width 19 height 5
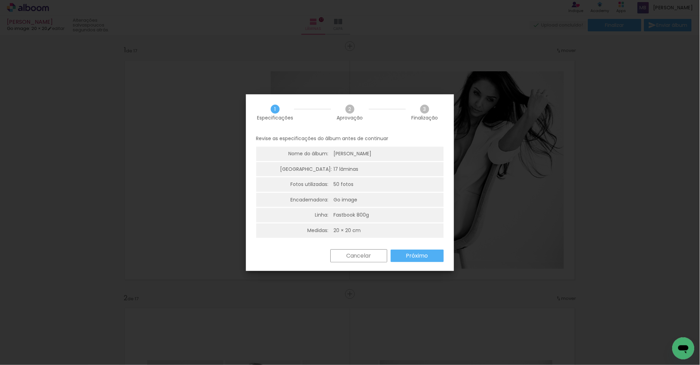
click at [406, 247] on div "Revise as especificações do álbum antes de continuar Nome do álbum: vanessa pai…" at bounding box center [350, 190] width 208 height 119
click at [0, 0] on slot "Próximo" at bounding box center [0, 0] width 0 height 0
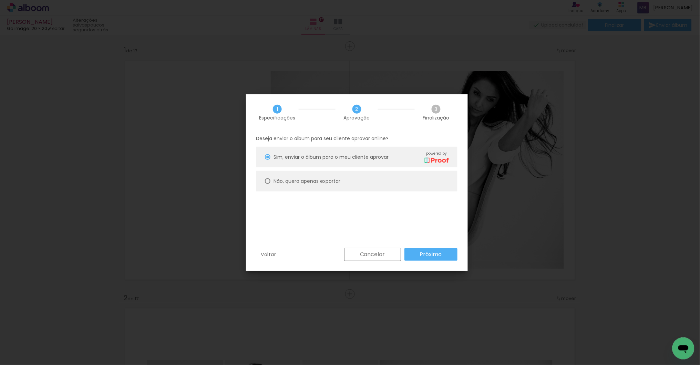
click at [0, 0] on slot "Não, quero apenas exportar" at bounding box center [0, 0] width 0 height 0
type paper-radio-button "on"
click at [0, 0] on slot "Próximo" at bounding box center [0, 0] width 0 height 0
type input "Alta, 300 DPI"
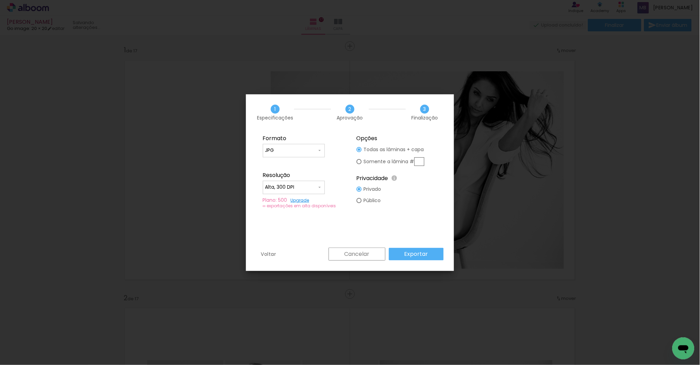
click at [430, 252] on paper-button "Exportar" at bounding box center [416, 254] width 55 height 12
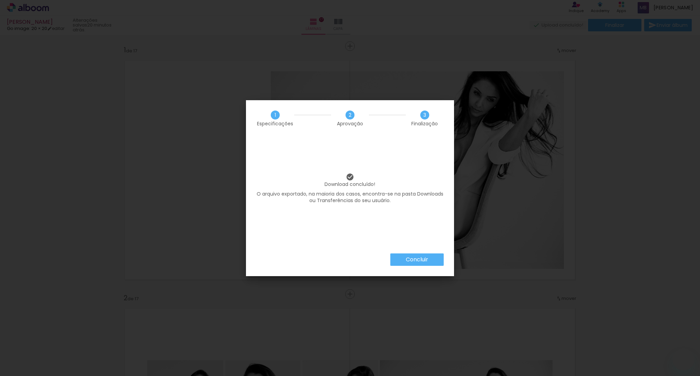
click at [433, 259] on paper-button "Concluir" at bounding box center [416, 260] width 53 height 12
